Goal: Task Accomplishment & Management: Complete application form

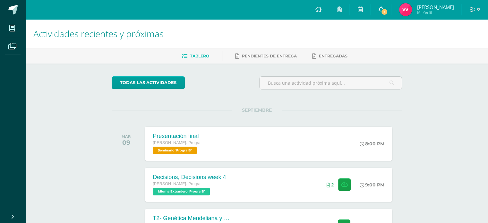
click at [378, 7] on link "1" at bounding box center [381, 9] width 21 height 19
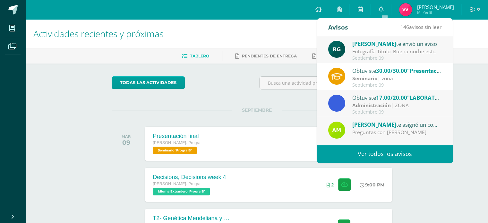
click at [374, 50] on div "Fotografía Título: Buena noche estimados estudiantes, espero que se encuentren …" at bounding box center [396, 51] width 89 height 7
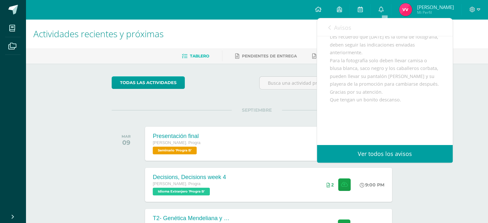
scroll to position [78, 0]
click at [484, 129] on div "Actividades recientes y próximas Tablero Pendientes de entrega Entregadas todas…" at bounding box center [257, 212] width 463 height 387
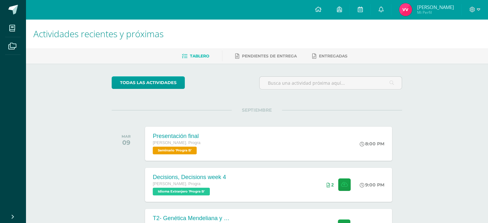
click at [488, 130] on div "Actividades recientes y próximas Tablero Pendientes de entrega Entregadas todas…" at bounding box center [257, 212] width 463 height 387
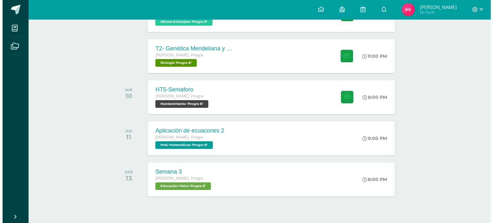
scroll to position [183, 0]
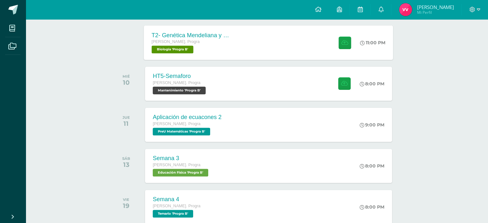
click at [214, 57] on div "T2- Genética Mendeliana y sus aplicaciones [PERSON_NAME]. Progra Biología 'Prog…" at bounding box center [190, 42] width 93 height 34
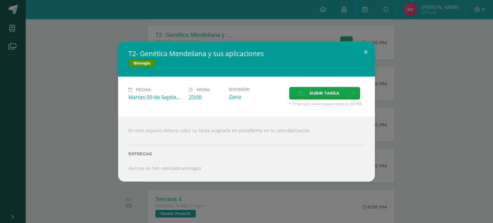
click at [174, 73] on div "T2- Genética Mendeliana y sus aplicaciones Biología" at bounding box center [246, 58] width 257 height 35
click at [108, 100] on div "T2- Genética Mendeliana y sus aplicaciones Biología Fecha: [DATE] Hora: 23:00 D…" at bounding box center [247, 111] width 488 height 140
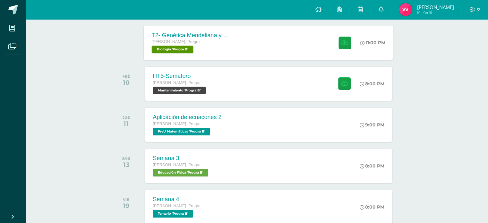
click at [178, 55] on div "T2- Genética Mendeliana y sus aplicaciones [PERSON_NAME]. Progra Biología 'Prog…" at bounding box center [190, 42] width 93 height 34
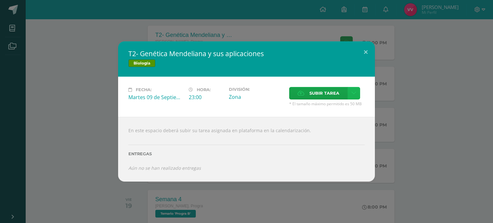
click at [352, 94] on icon at bounding box center [354, 93] width 5 height 5
click at [333, 113] on div "Subir enlace Ingresa el enlace Cancelar Aceptar" at bounding box center [331, 107] width 65 height 17
click at [330, 111] on link "Subir enlace" at bounding box center [331, 107] width 64 height 10
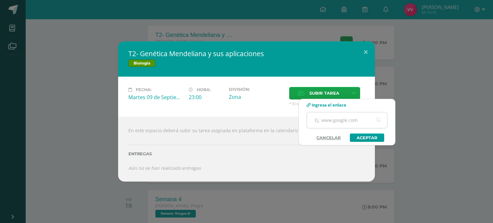
click at [327, 119] on input "text" at bounding box center [347, 120] width 80 height 16
paste input "[URL][DOMAIN_NAME]"
type input "[URL][DOMAIN_NAME]"
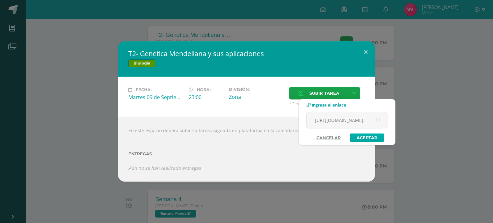
click at [361, 138] on link "Aceptar" at bounding box center [367, 138] width 34 height 8
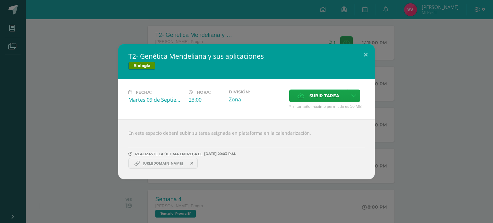
click at [164, 164] on span "[URL][DOMAIN_NAME]" at bounding box center [163, 163] width 47 height 5
drag, startPoint x: 164, startPoint y: 164, endPoint x: 205, endPoint y: 136, distance: 50.0
click at [205, 136] on div "En este espacio deberá subir su tarea asignada en plataforma en la calendarizac…" at bounding box center [246, 149] width 257 height 60
